Goal: Find specific page/section: Find specific page/section

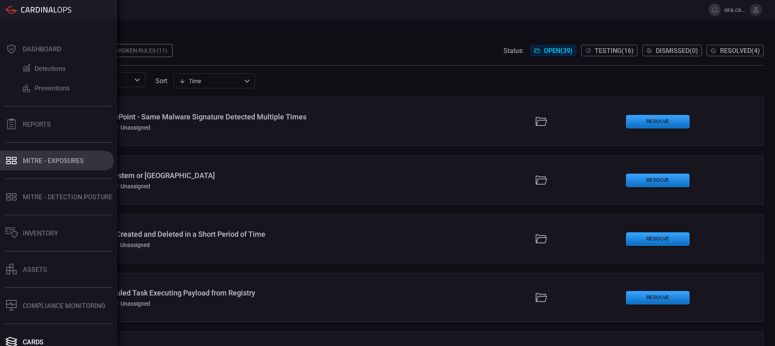
click at [61, 155] on button "MITRE - Exposures" at bounding box center [57, 161] width 114 height 20
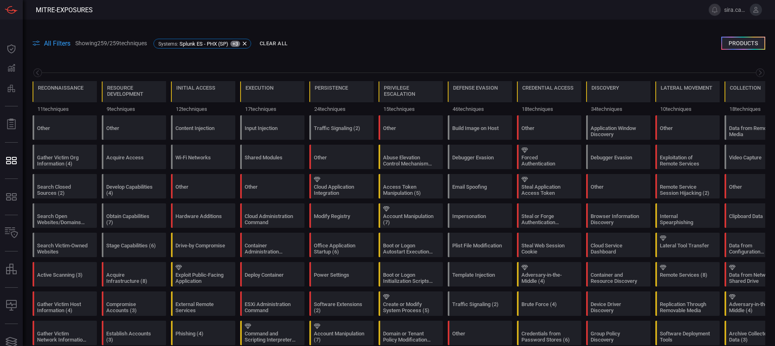
click at [518, 35] on span at bounding box center [399, 33] width 733 height 9
click at [248, 42] on icon at bounding box center [244, 43] width 7 height 7
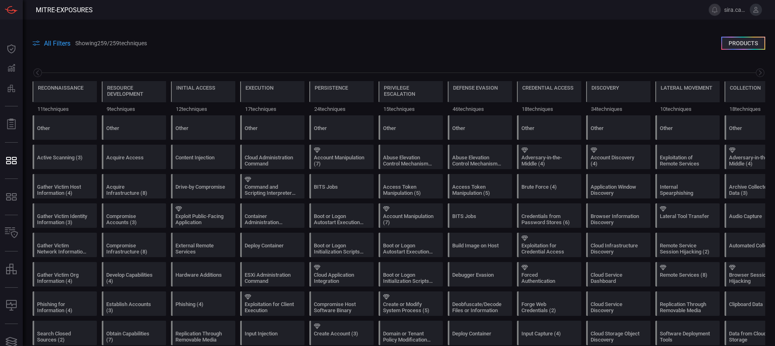
click at [360, 61] on div "Reconnaissance 11 techniques Resource Development 9 techniques Initial Access 1…" at bounding box center [399, 86] width 753 height 57
click at [231, 55] on span at bounding box center [399, 53] width 733 height 10
click at [723, 44] on button "Products" at bounding box center [744, 43] width 44 height 13
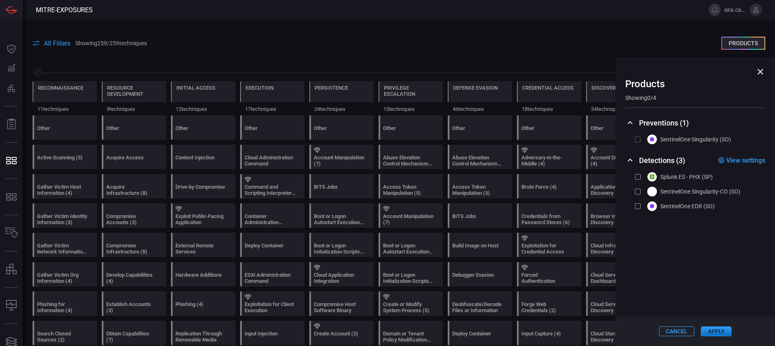
click at [641, 139] on section "SentinelOne Singularity (SO)" at bounding box center [695, 139] width 121 height 10
click at [639, 140] on section "SentinelOne Singularity (SO)" at bounding box center [695, 139] width 121 height 10
click at [639, 137] on section "SentinelOne Singularity (SO)" at bounding box center [695, 139] width 121 height 10
click at [639, 176] on div at bounding box center [638, 177] width 6 height 6
click at [637, 191] on div at bounding box center [638, 192] width 6 height 6
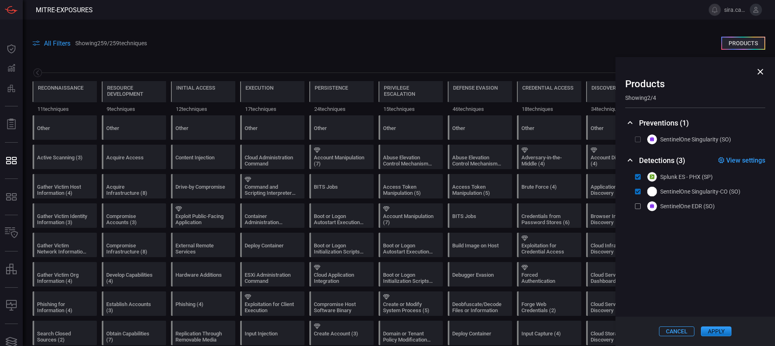
click at [638, 206] on div at bounding box center [638, 206] width 6 height 6
click at [714, 328] on button "apply" at bounding box center [716, 331] width 31 height 10
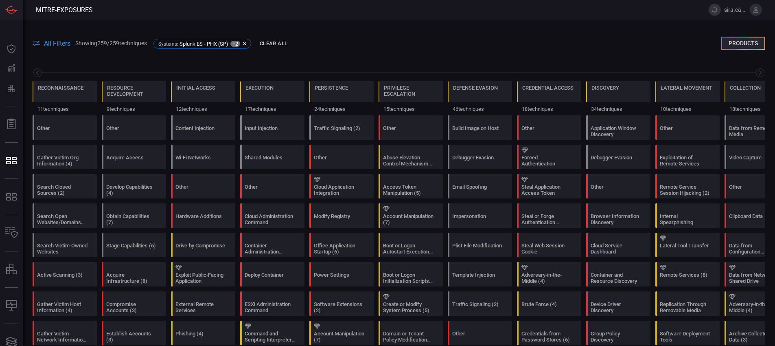
click at [503, 53] on span at bounding box center [399, 53] width 733 height 10
